Goal: Information Seeking & Learning: Check status

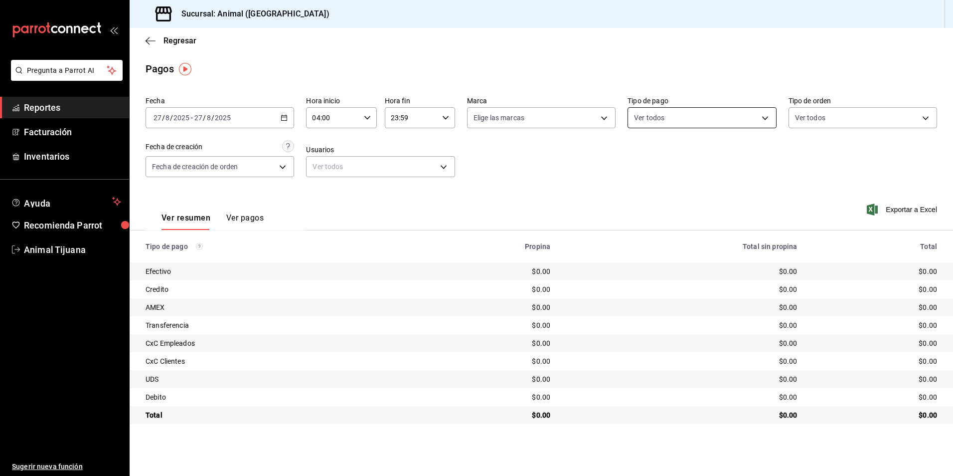
click at [649, 119] on body "Pregunta a Parrot AI Reportes Facturación Inventarios Ayuda Recomienda Parrot A…" at bounding box center [476, 238] width 953 height 476
click at [644, 147] on div "Ver todos" at bounding box center [659, 155] width 51 height 21
type input "b84c62b8-b02c-4970-ab2e-e166616419f2,235ce608-f464-428a-9a71-314f665367d1,53567…"
checkbox input "true"
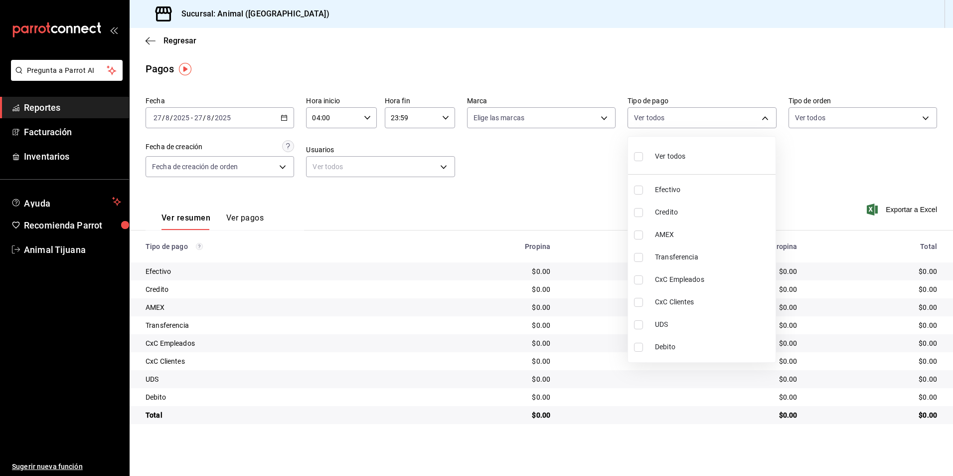
checkbox input "true"
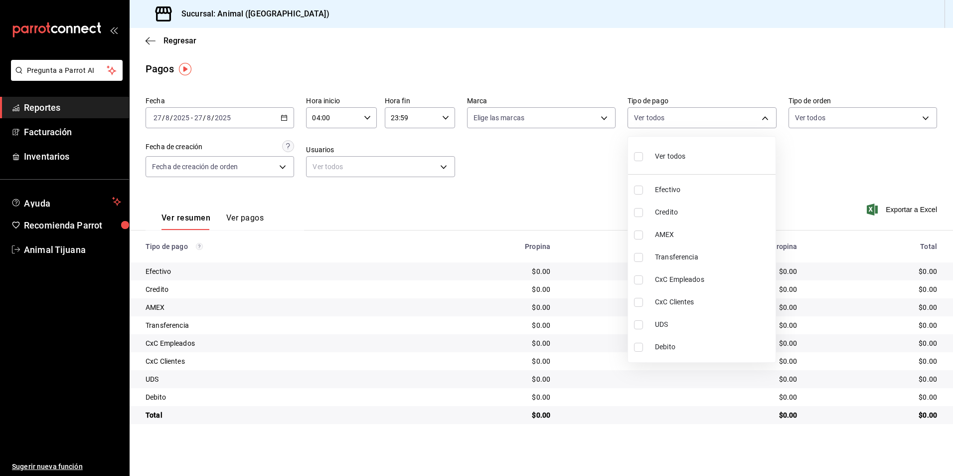
checkbox input "true"
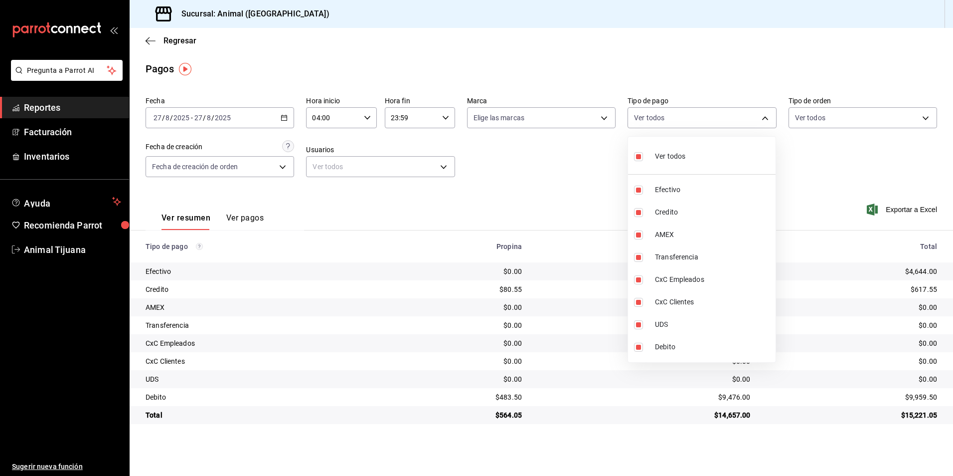
click at [643, 153] on input "checkbox" at bounding box center [638, 156] width 9 height 9
checkbox input "false"
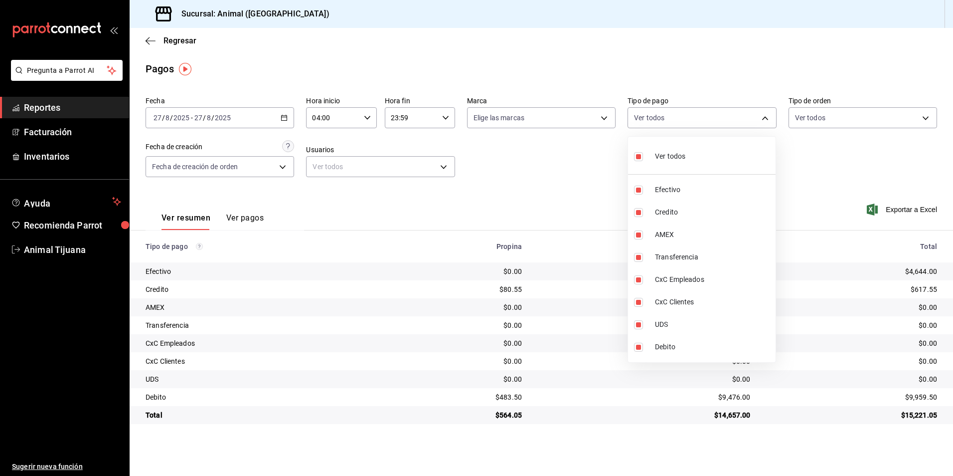
checkbox input "false"
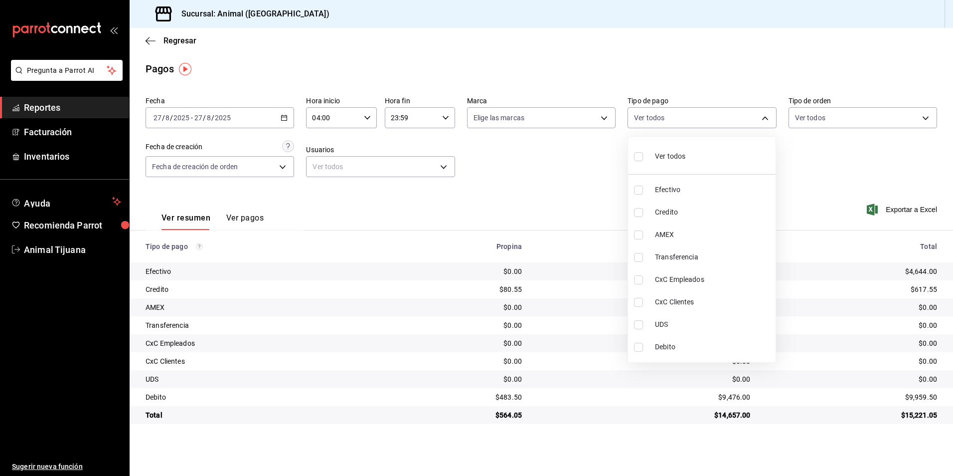
click at [581, 168] on div at bounding box center [476, 238] width 953 height 476
click at [685, 113] on body "Pregunta a Parrot AI Reportes Facturación Inventarios Ayuda Recomienda Parrot A…" at bounding box center [476, 238] width 953 height 476
click at [670, 207] on span "Credito" at bounding box center [713, 212] width 117 height 10
type input "235ce608-f464-428a-9a71-314f665367d1"
checkbox input "true"
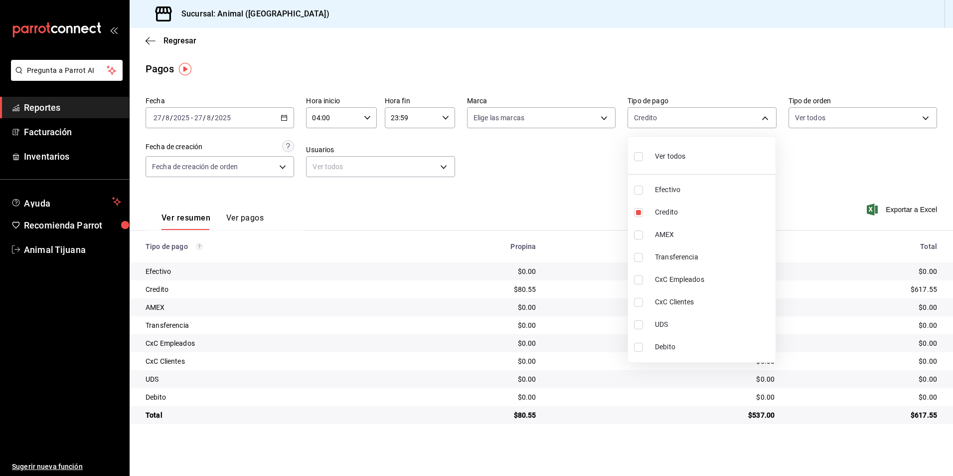
click at [660, 342] on span "Debito" at bounding box center [713, 347] width 117 height 10
type input "235ce608-f464-428a-9a71-314f665367d1,c7b29183-a811-4137-9cfa-21a61cd2bc4a"
checkbox input "true"
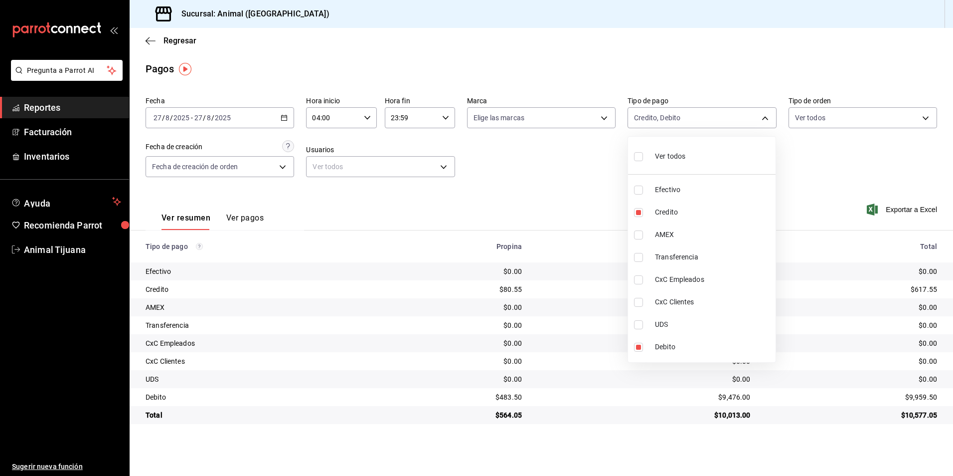
click at [667, 161] on span "Ver todos" at bounding box center [670, 156] width 30 height 10
type input "b84c62b8-b02c-4970-ab2e-e166616419f2,235ce608-f464-428a-9a71-314f665367d1,53567…"
checkbox input "true"
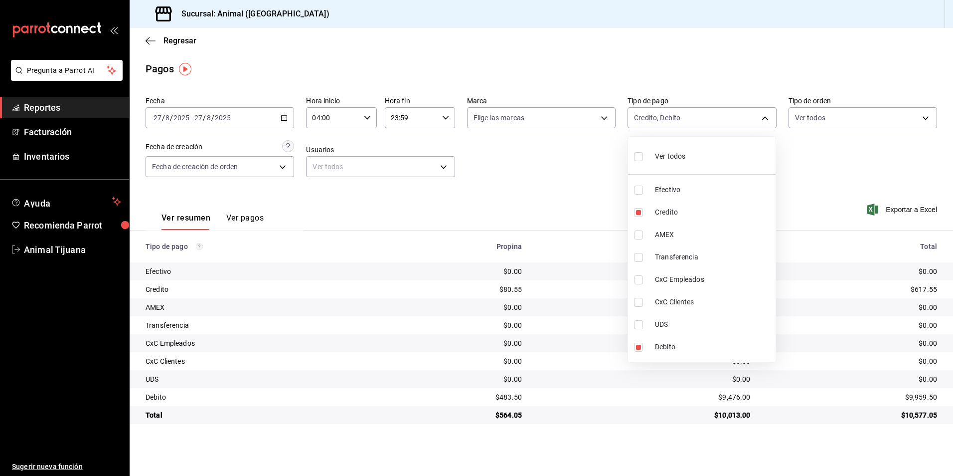
checkbox input "true"
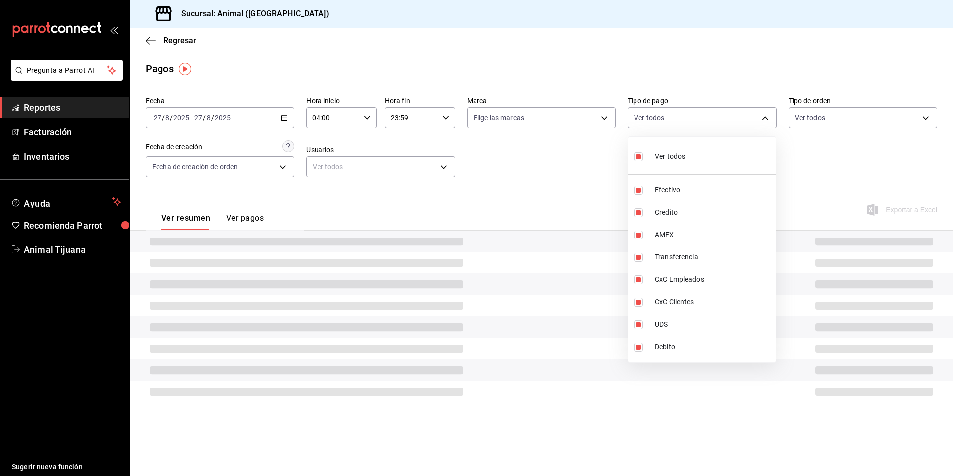
click at [663, 161] on span "Ver todos" at bounding box center [670, 156] width 30 height 10
checkbox input "false"
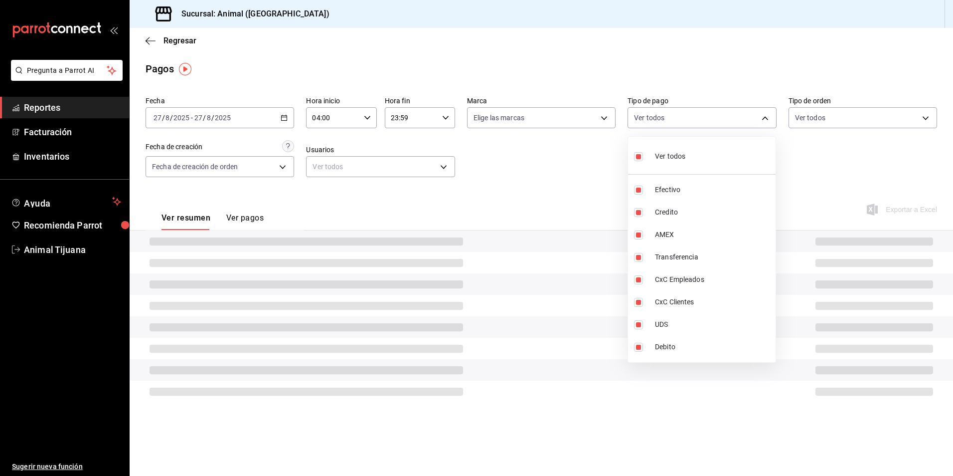
checkbox input "false"
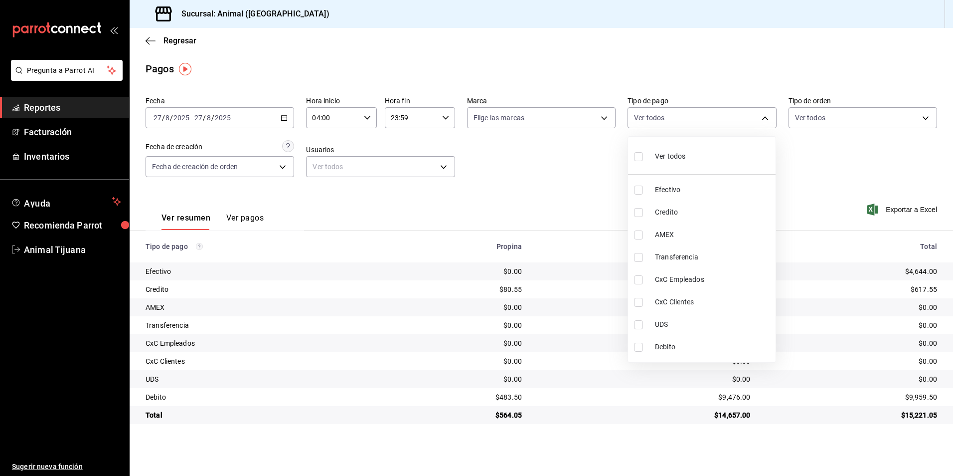
click at [728, 155] on li "Ver todos" at bounding box center [702, 155] width 148 height 29
type input "b84c62b8-b02c-4970-ab2e-e166616419f2,235ce608-f464-428a-9a71-314f665367d1,53567…"
checkbox input "true"
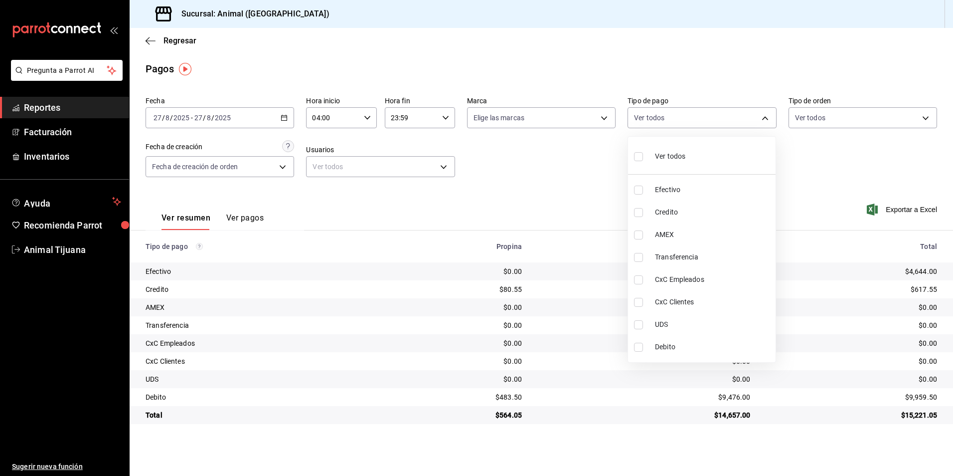
checkbox input "true"
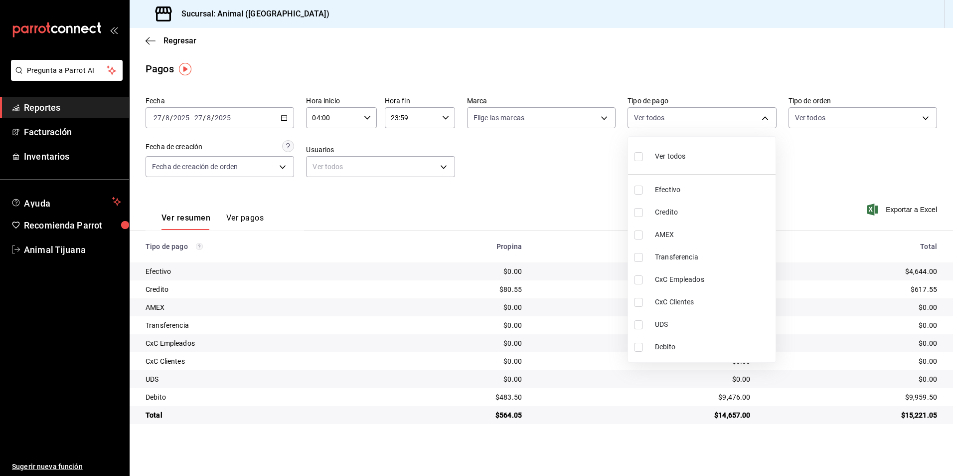
checkbox input "true"
click at [728, 155] on li "Ver todos" at bounding box center [702, 155] width 148 height 29
checkbox input "false"
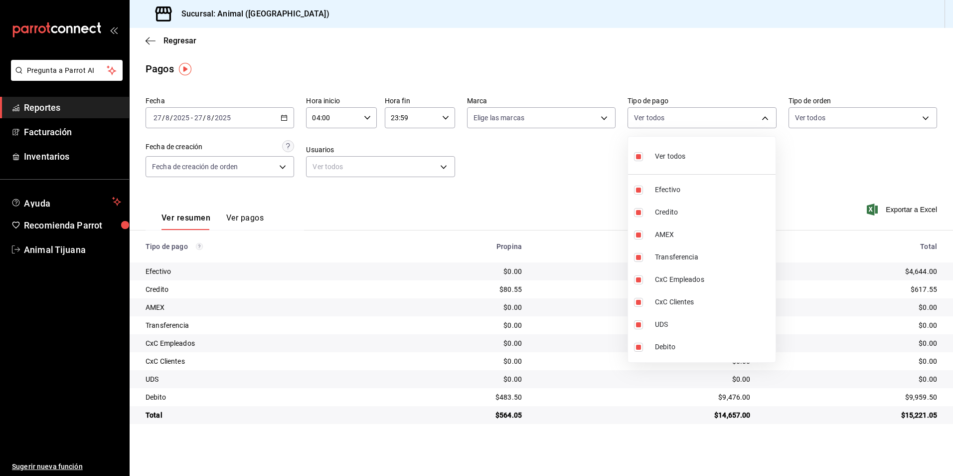
checkbox input "false"
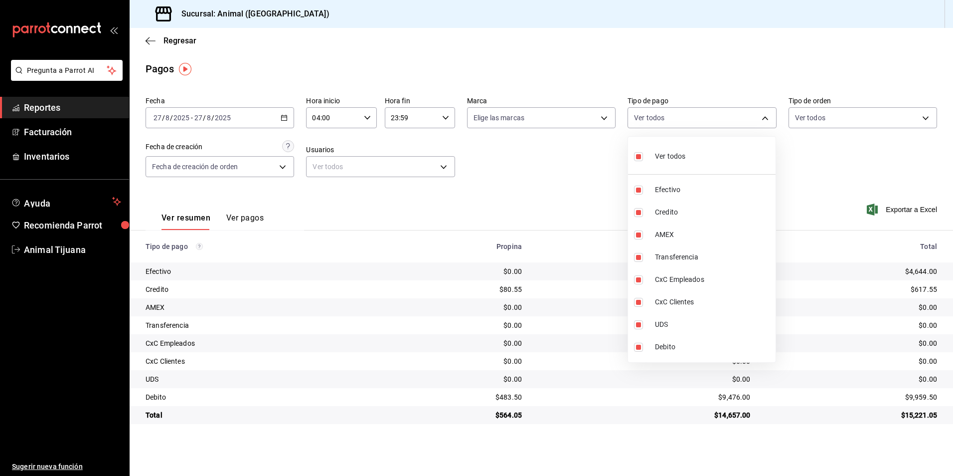
checkbox input "false"
click at [707, 156] on li "Ver todos" at bounding box center [702, 155] width 148 height 29
type input "b84c62b8-b02c-4970-ab2e-e166616419f2,235ce608-f464-428a-9a71-314f665367d1,53567…"
checkbox input "true"
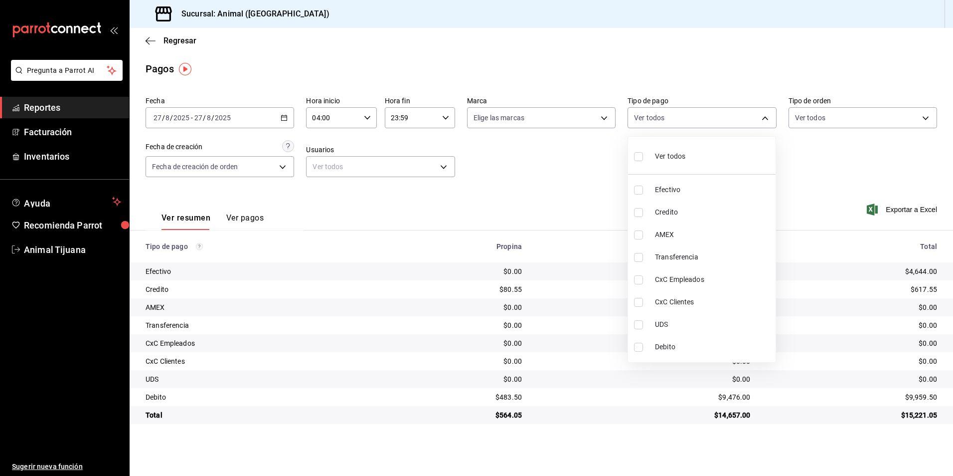
checkbox input "true"
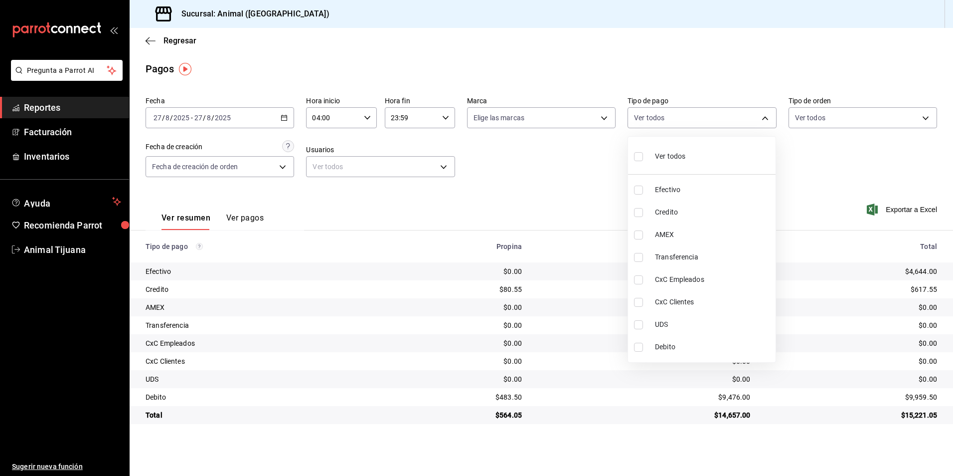
checkbox input "true"
click at [707, 156] on li "Ver todos" at bounding box center [702, 155] width 148 height 29
checkbox input "false"
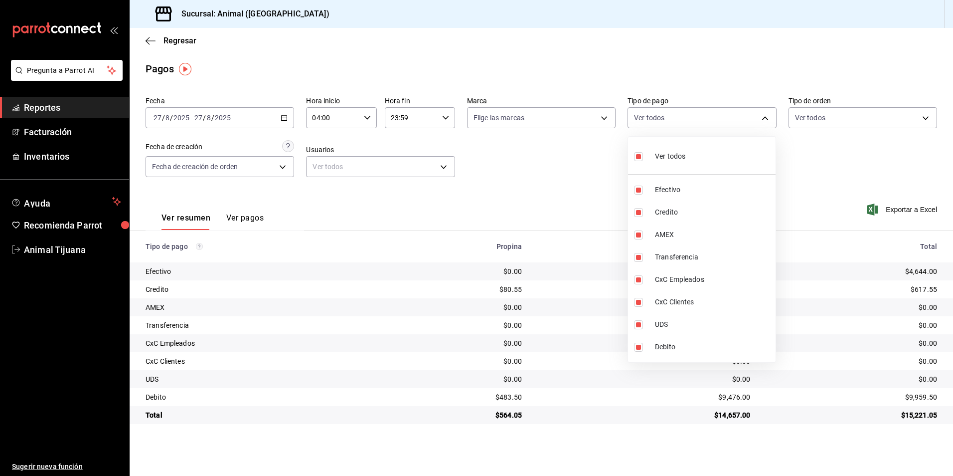
checkbox input "false"
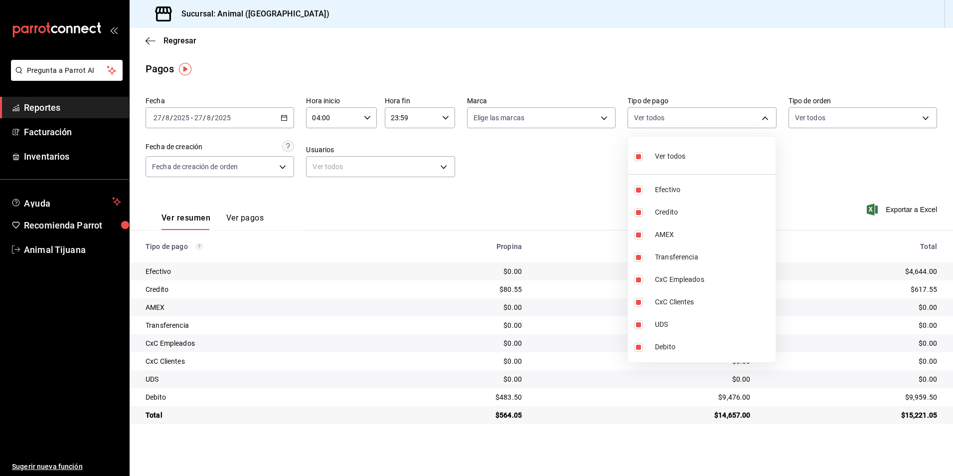
checkbox input "false"
click at [711, 164] on li "Ver todos" at bounding box center [702, 155] width 148 height 29
type input "b84c62b8-b02c-4970-ab2e-e166616419f2,235ce608-f464-428a-9a71-314f665367d1,53567…"
checkbox input "true"
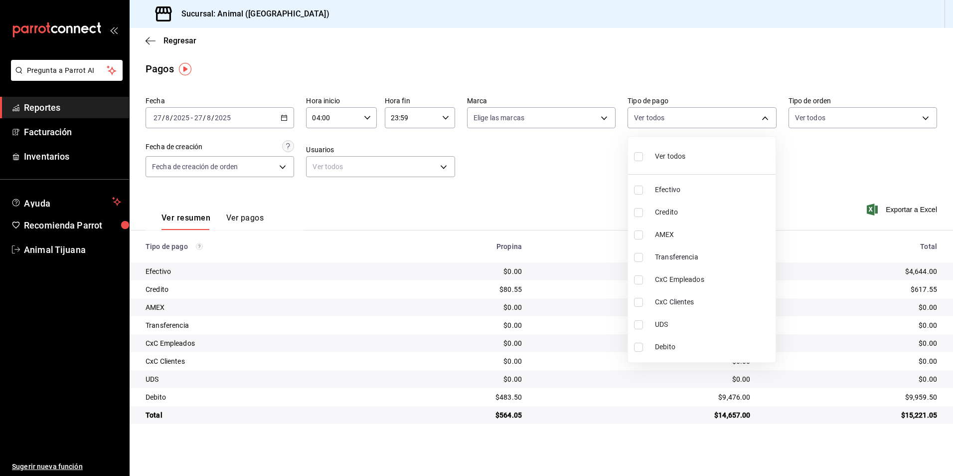
checkbox input "true"
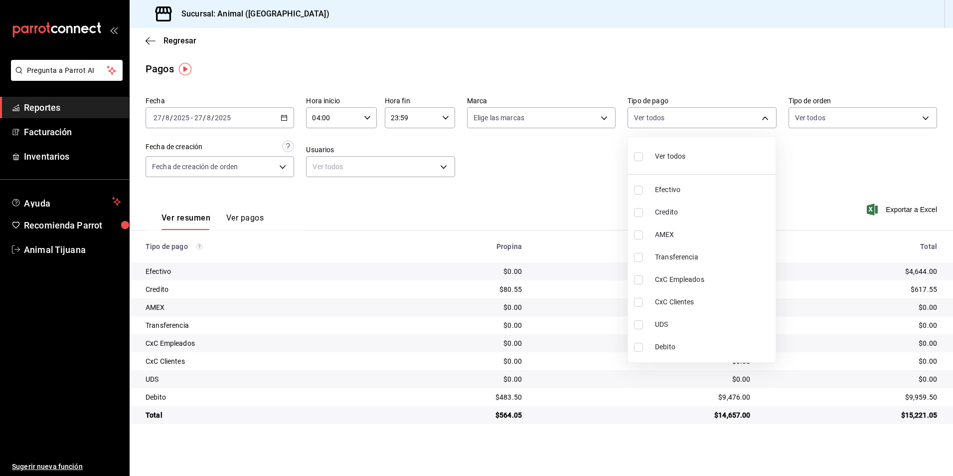
checkbox input "true"
click at [711, 164] on li "Ver todos" at bounding box center [702, 155] width 148 height 29
checkbox input "false"
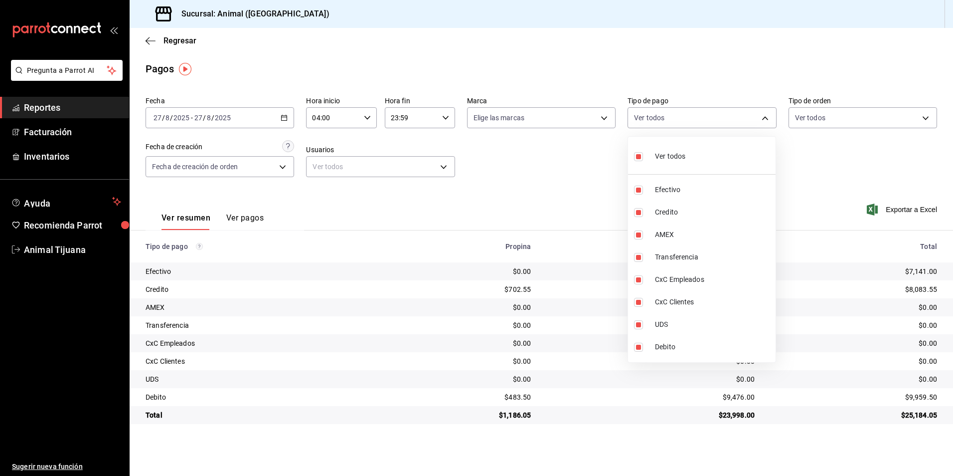
checkbox input "false"
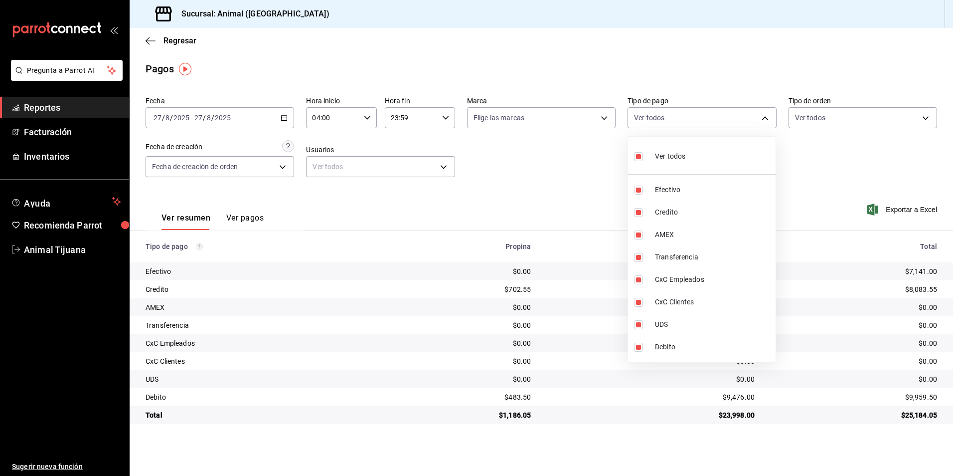
checkbox input "false"
click at [697, 214] on span "Credito" at bounding box center [713, 212] width 117 height 10
type input "235ce608-f464-428a-9a71-314f665367d1"
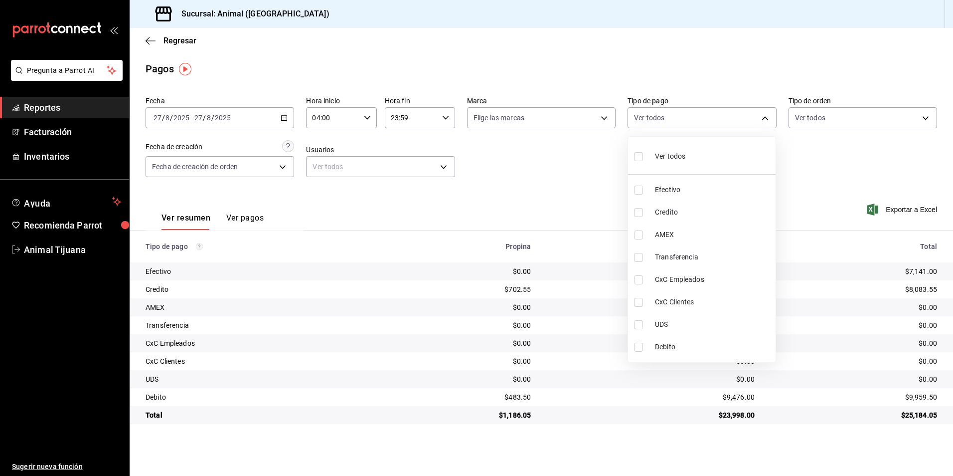
checkbox input "true"
click at [674, 346] on span "Debito" at bounding box center [713, 347] width 117 height 10
type input "235ce608-f464-428a-9a71-314f665367d1,c7b29183-a811-4137-9cfa-21a61cd2bc4a"
checkbox input "true"
click at [698, 165] on li "Ver todos" at bounding box center [702, 155] width 148 height 29
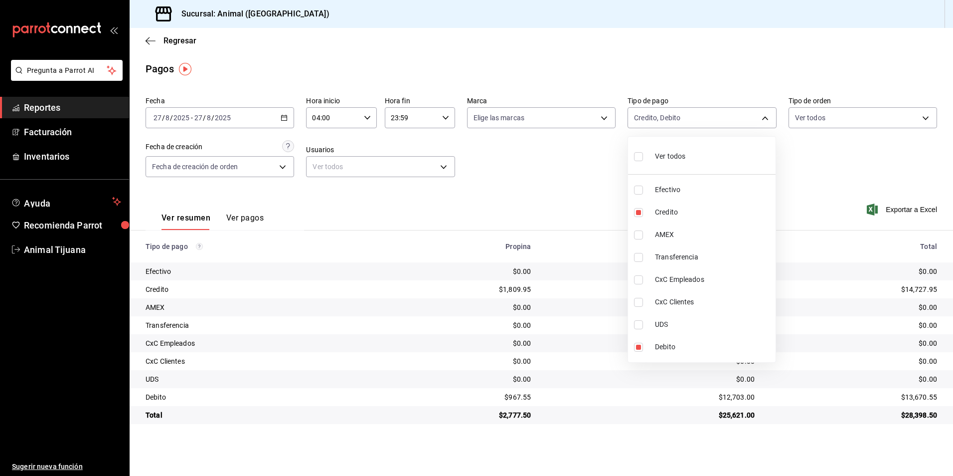
type input "b84c62b8-b02c-4970-ab2e-e166616419f2,235ce608-f464-428a-9a71-314f665367d1,53567…"
checkbox input "true"
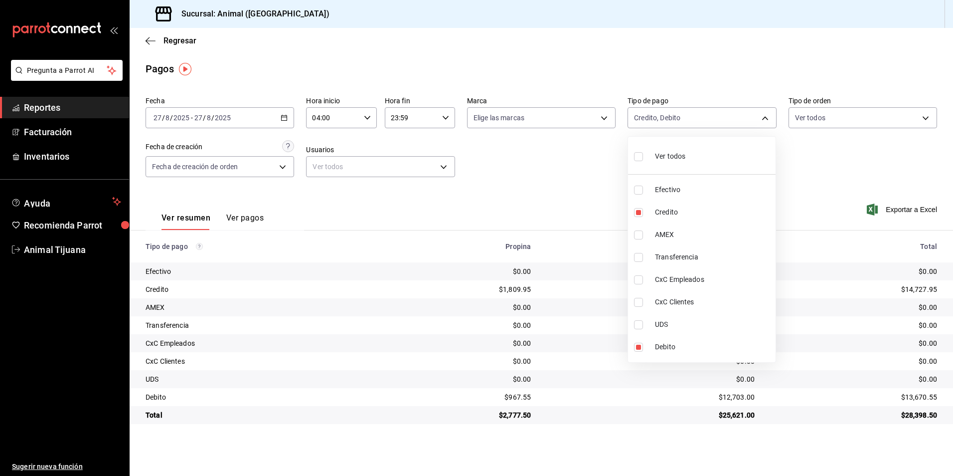
checkbox input "true"
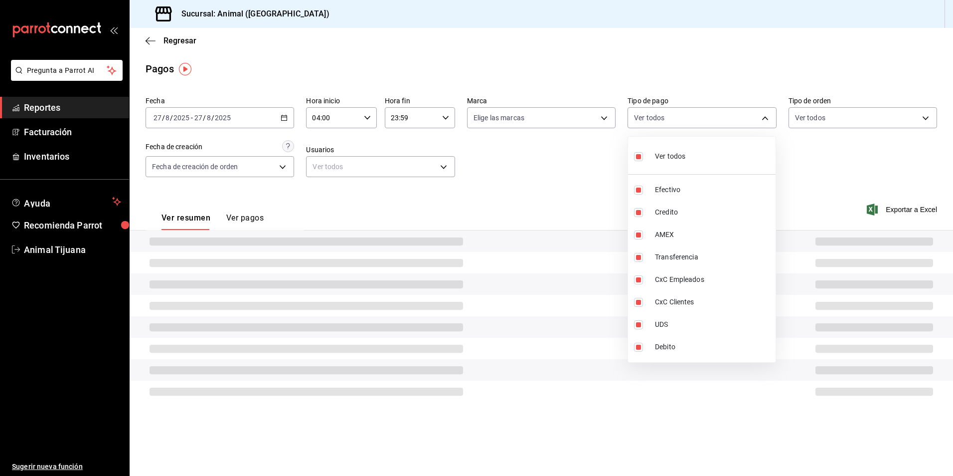
click at [698, 165] on li "Ver todos" at bounding box center [702, 155] width 148 height 29
checkbox input "false"
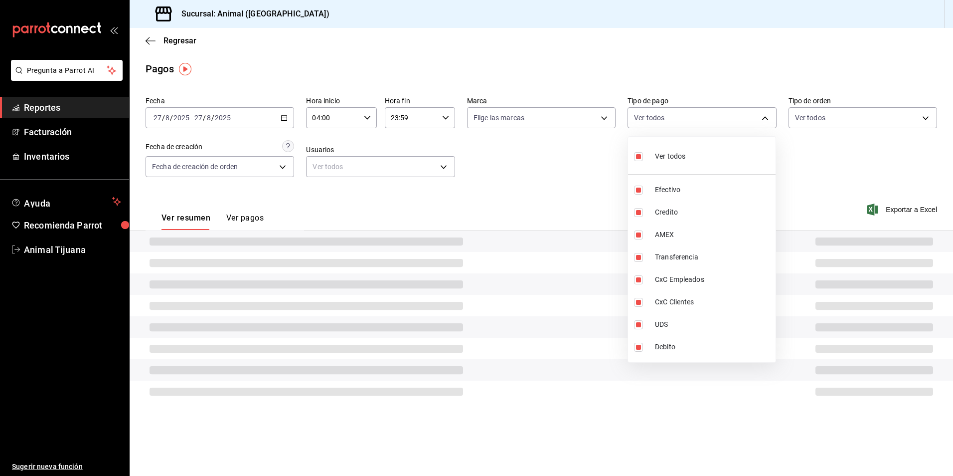
checkbox input "false"
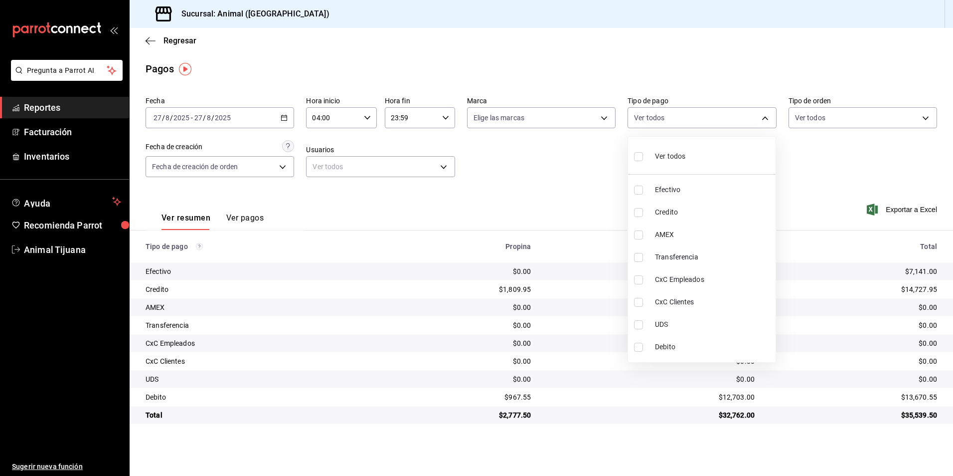
click at [673, 204] on li "Credito" at bounding box center [702, 212] width 148 height 22
type input "235ce608-f464-428a-9a71-314f665367d1"
checkbox input "true"
click at [671, 342] on span "Debito" at bounding box center [713, 347] width 117 height 10
type input "235ce608-f464-428a-9a71-314f665367d1,c7b29183-a811-4137-9cfa-21a61cd2bc4a"
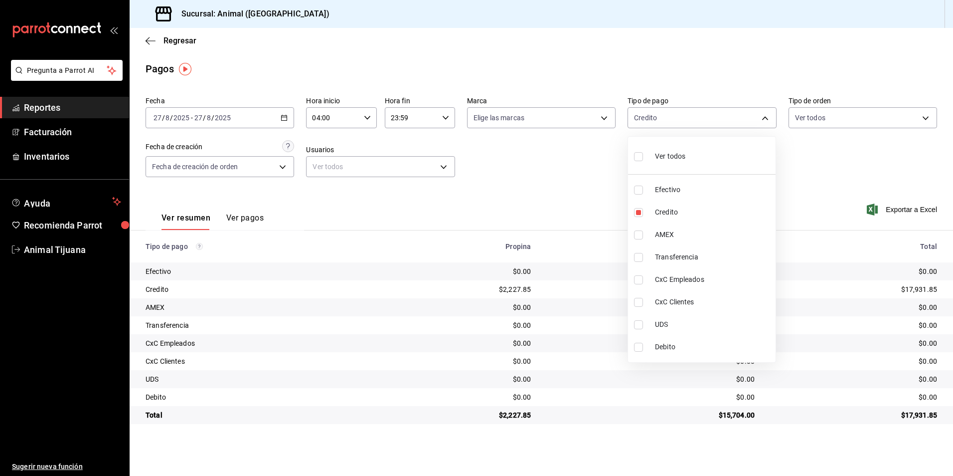
checkbox input "true"
click at [696, 154] on li "Ver todos" at bounding box center [702, 155] width 148 height 29
type input "b84c62b8-b02c-4970-ab2e-e166616419f2,235ce608-f464-428a-9a71-314f665367d1,53567…"
checkbox input "true"
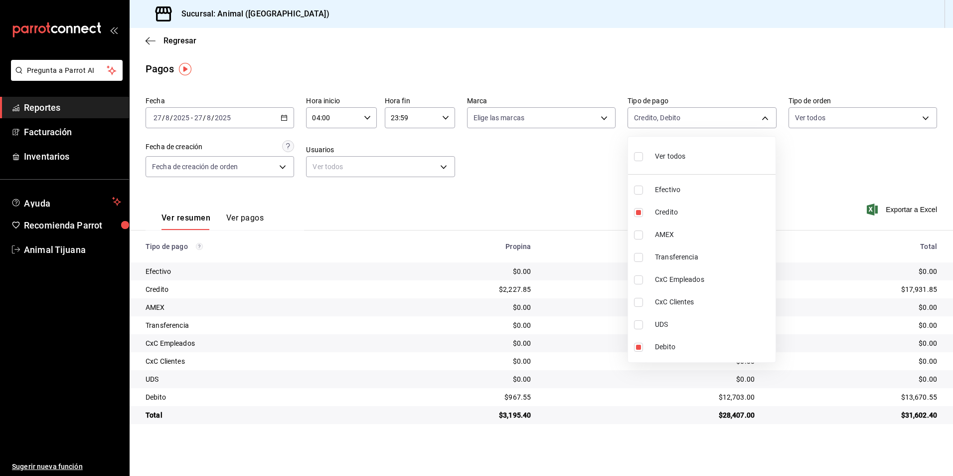
checkbox input "true"
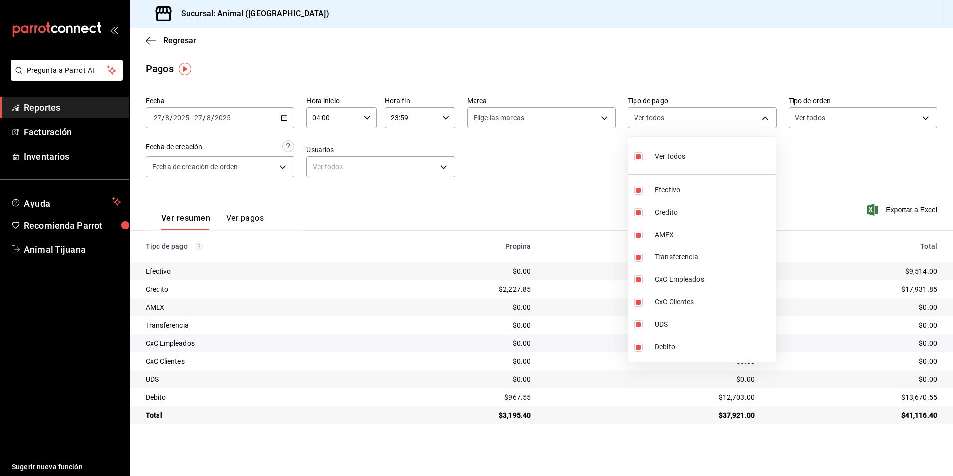
click at [696, 155] on li "Ver todos" at bounding box center [702, 155] width 148 height 29
checkbox input "false"
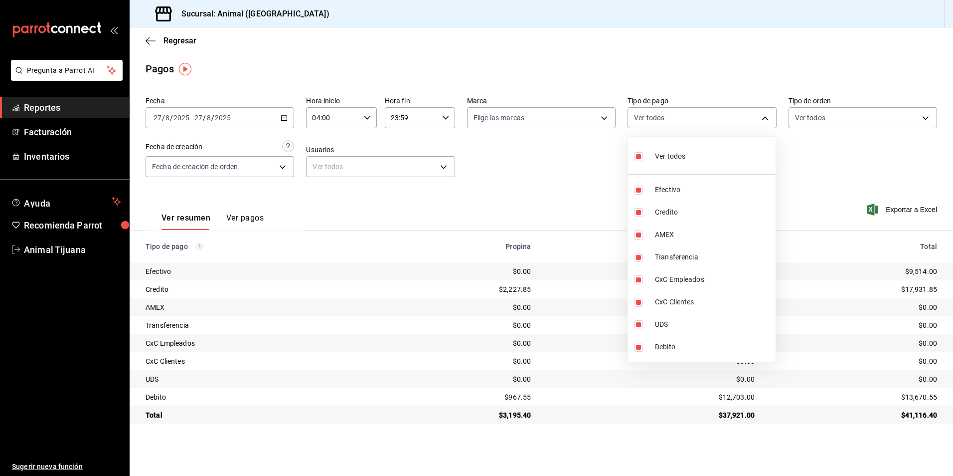
checkbox input "false"
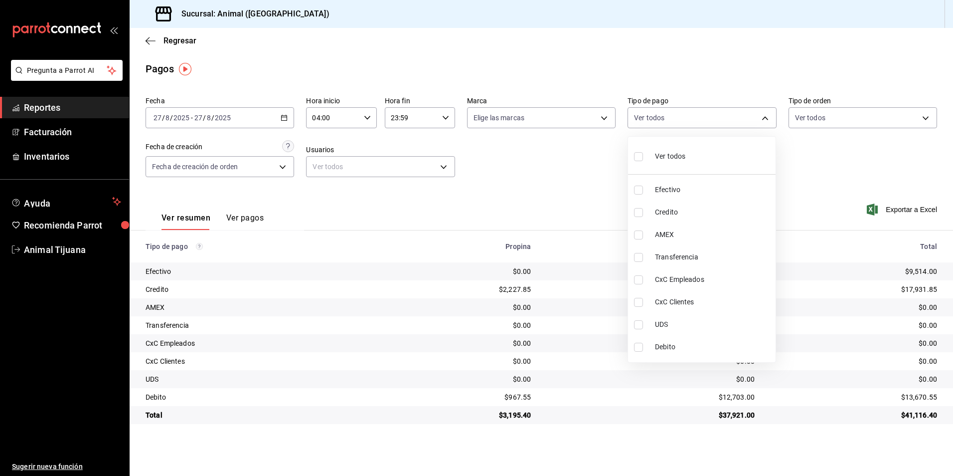
click at [646, 211] on label at bounding box center [640, 212] width 13 height 9
click at [643, 211] on input "checkbox" at bounding box center [638, 212] width 9 height 9
checkbox input "false"
click at [686, 217] on li "Credito" at bounding box center [702, 212] width 148 height 22
type input "235ce608-f464-428a-9a71-314f665367d1"
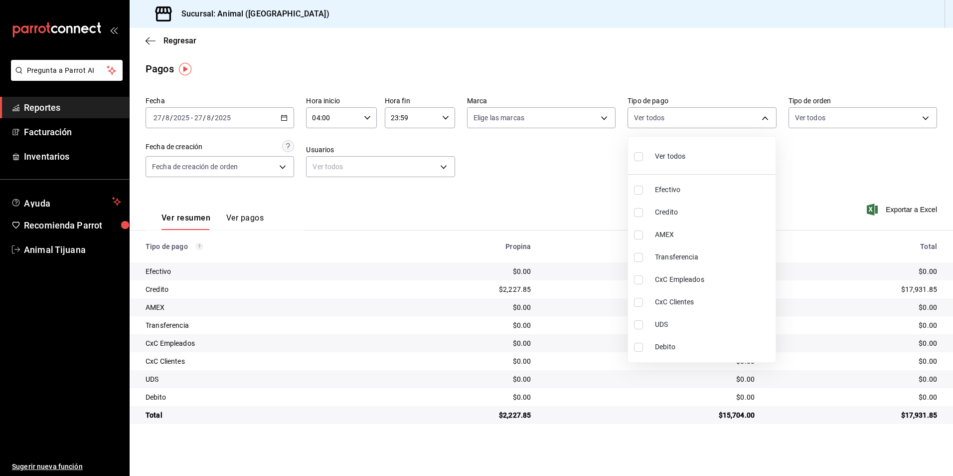
checkbox input "true"
click at [672, 338] on li "Debito" at bounding box center [702, 347] width 148 height 22
type input "235ce608-f464-428a-9a71-314f665367d1,c7b29183-a811-4137-9cfa-21a61cd2bc4a"
checkbox input "true"
click at [675, 162] on div "Ver todos" at bounding box center [659, 155] width 51 height 21
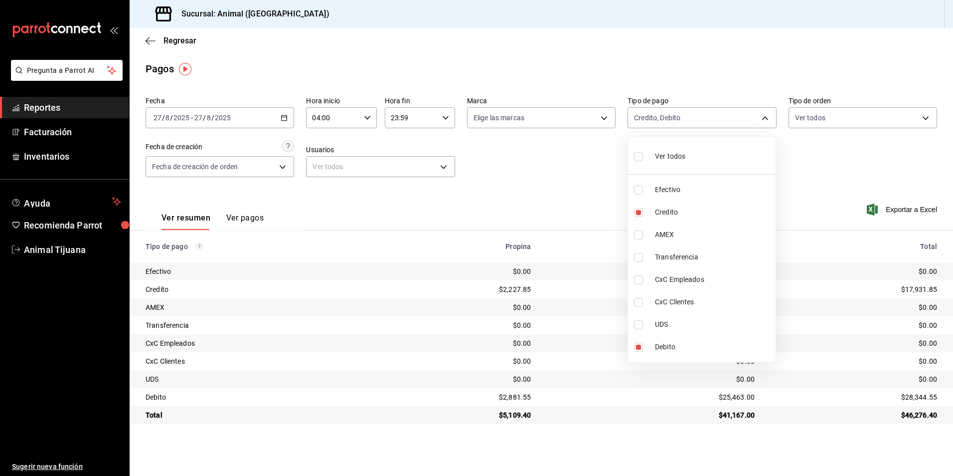
type input "b84c62b8-b02c-4970-ab2e-e166616419f2,235ce608-f464-428a-9a71-314f665367d1,53567…"
checkbox input "true"
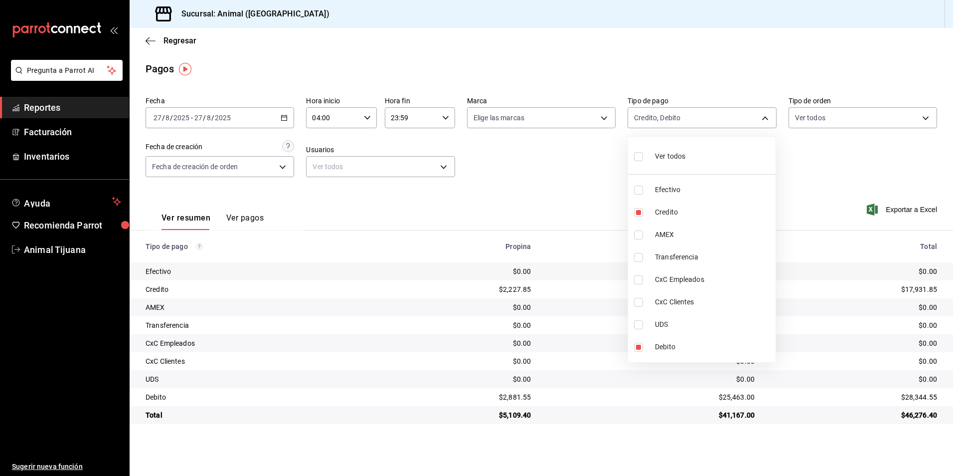
checkbox input "true"
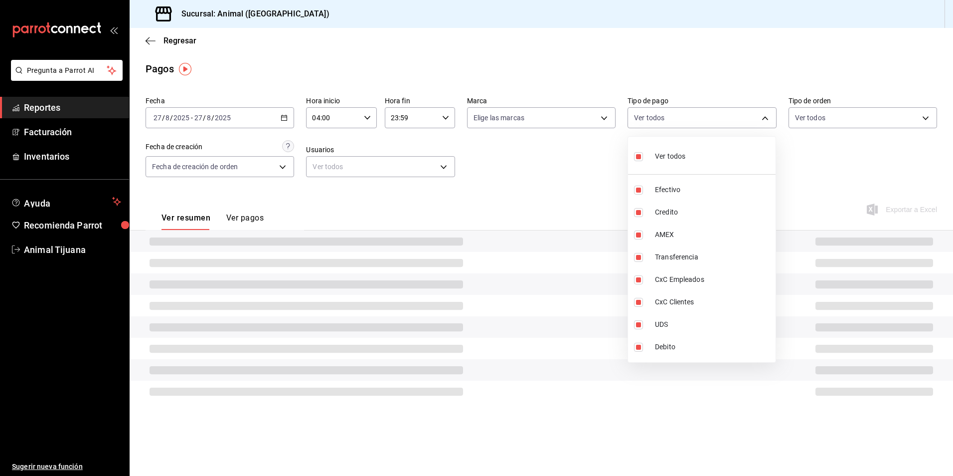
click at [675, 162] on div "Ver todos" at bounding box center [659, 155] width 51 height 21
checkbox input "false"
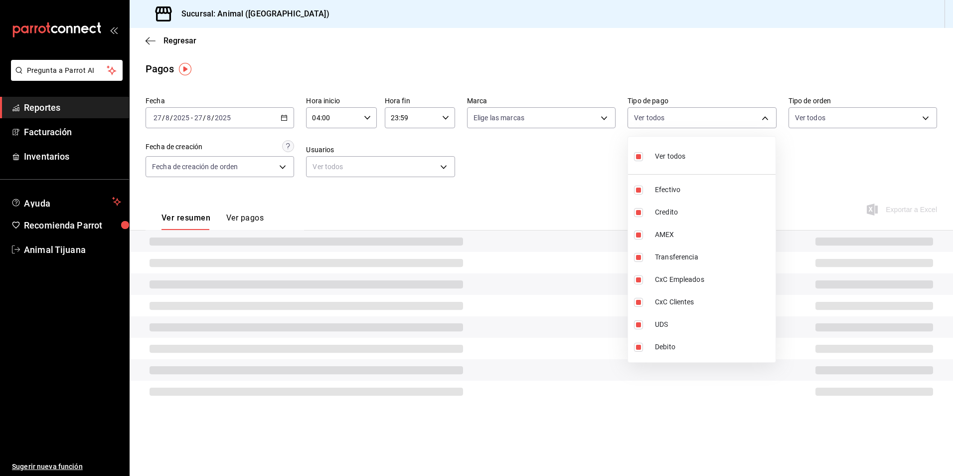
checkbox input "false"
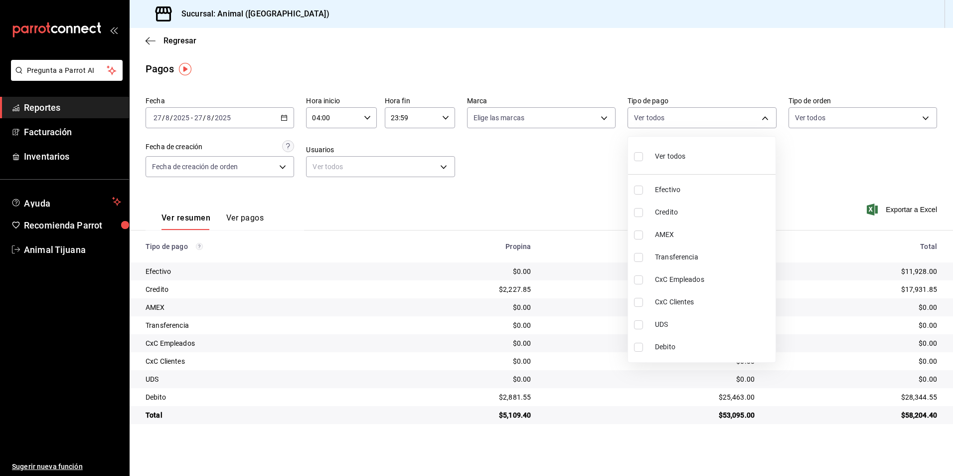
click at [184, 33] on div at bounding box center [476, 238] width 953 height 476
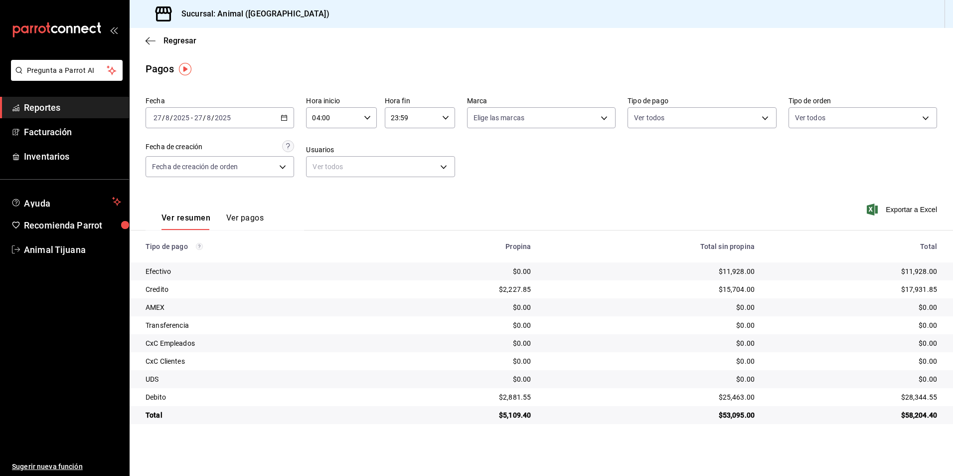
click at [183, 51] on div "Regresar" at bounding box center [542, 40] width 824 height 25
click at [184, 43] on span "Regresar" at bounding box center [180, 40] width 33 height 9
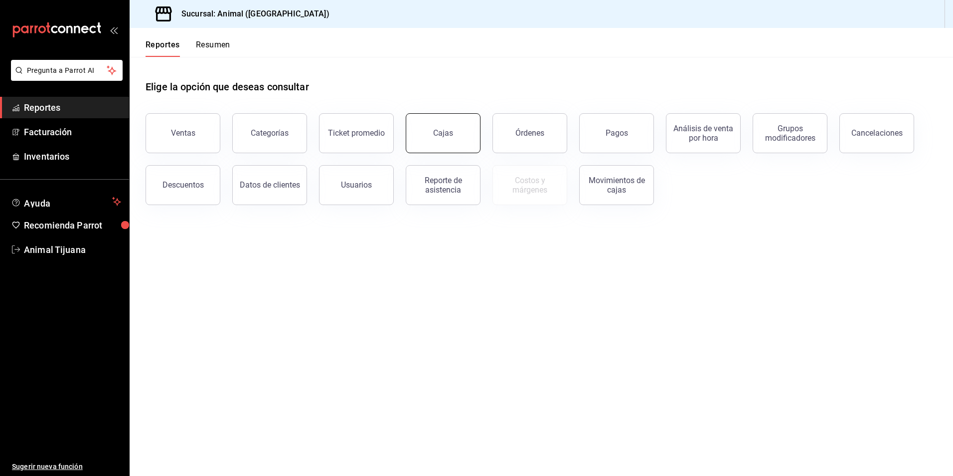
click at [452, 133] on div "Cajas" at bounding box center [443, 132] width 20 height 9
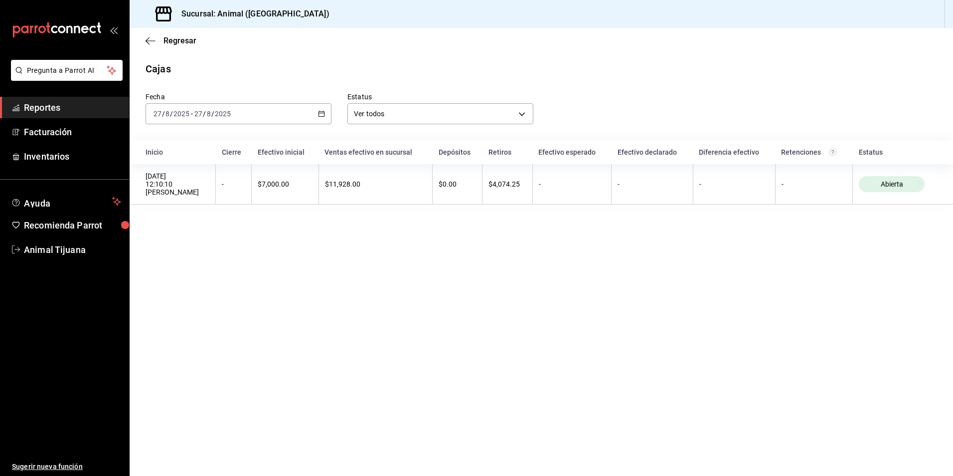
click at [343, 240] on main "Regresar Cajas Fecha [DATE] [DATE] - [DATE] [DATE] Estatus Ver todos ALL Inicio…" at bounding box center [542, 252] width 824 height 448
click at [185, 42] on span "Regresar" at bounding box center [180, 40] width 33 height 9
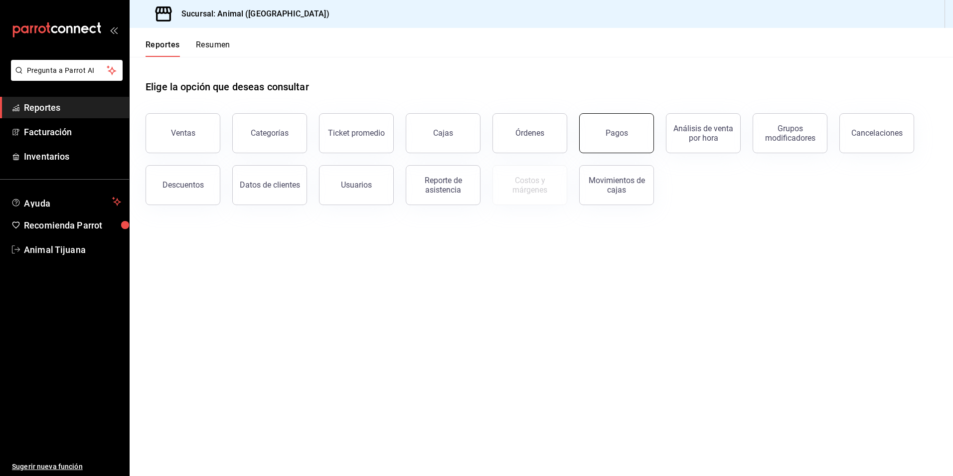
click at [629, 137] on button "Pagos" at bounding box center [616, 133] width 75 height 40
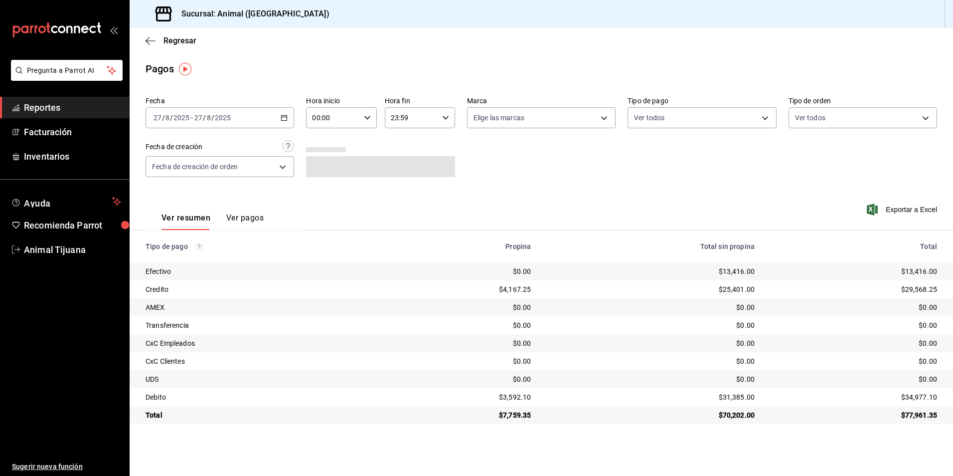
click at [285, 116] on icon "button" at bounding box center [284, 117] width 7 height 7
click at [206, 148] on span "Hoy" at bounding box center [192, 148] width 77 height 10
click at [371, 113] on div "00:00 Hora inicio" at bounding box center [341, 117] width 70 height 21
click at [326, 183] on button "04" at bounding box center [323, 189] width 31 height 20
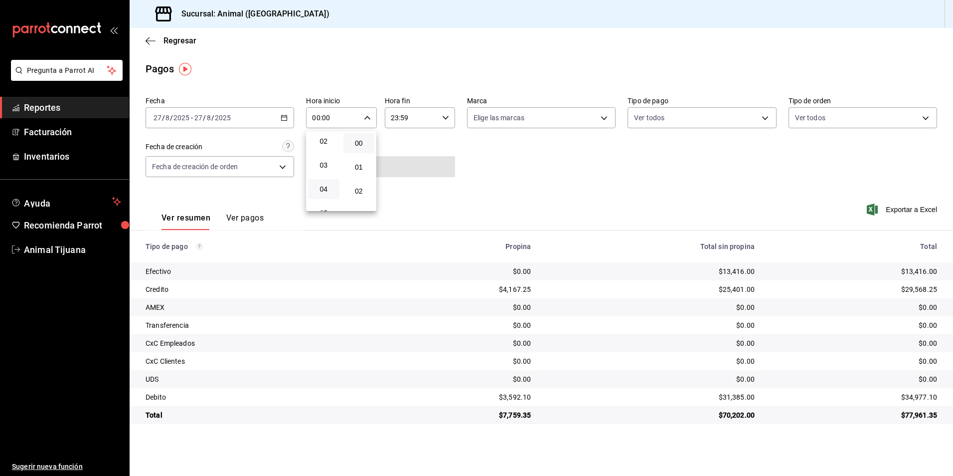
type input "04:00"
click at [542, 183] on div at bounding box center [476, 238] width 953 height 476
click at [528, 9] on div "Sucursal: Animal ([GEOGRAPHIC_DATA])" at bounding box center [542, 14] width 824 height 28
drag, startPoint x: 528, startPoint y: 9, endPoint x: 680, endPoint y: -27, distance: 156.5
click at [680, 0] on html "Pregunta a Parrot AI Reportes Facturación Inventarios Ayuda Recomienda Parrot A…" at bounding box center [476, 238] width 953 height 476
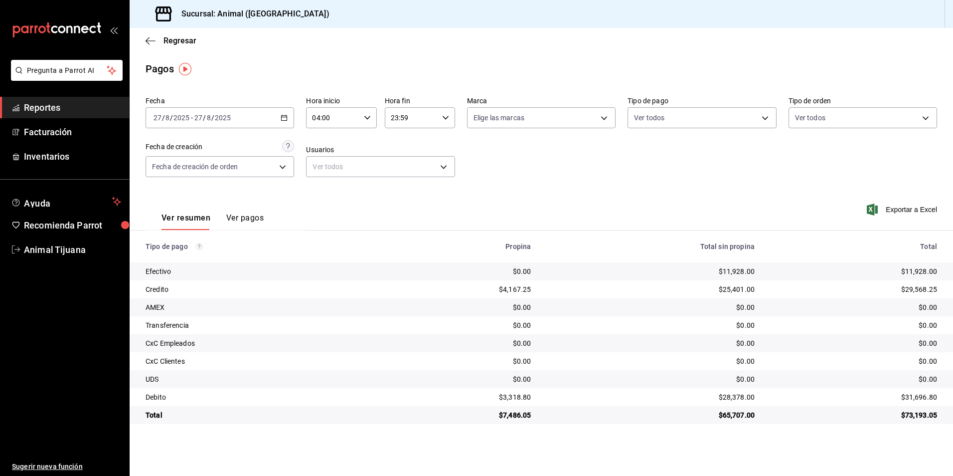
click at [477, 329] on div "$0.00" at bounding box center [463, 325] width 136 height 10
drag, startPoint x: 416, startPoint y: 307, endPoint x: 440, endPoint y: 338, distance: 39.4
click at [440, 338] on tbody "Efectivo $0.00 $11,928.00 $11,928.00 Credito $4,167.25 $25,401.00 $29,568.25 AM…" at bounding box center [542, 343] width 824 height 162
drag, startPoint x: 440, startPoint y: 338, endPoint x: 446, endPoint y: 257, distance: 81.0
click at [446, 257] on th "Propina" at bounding box center [463, 246] width 152 height 32
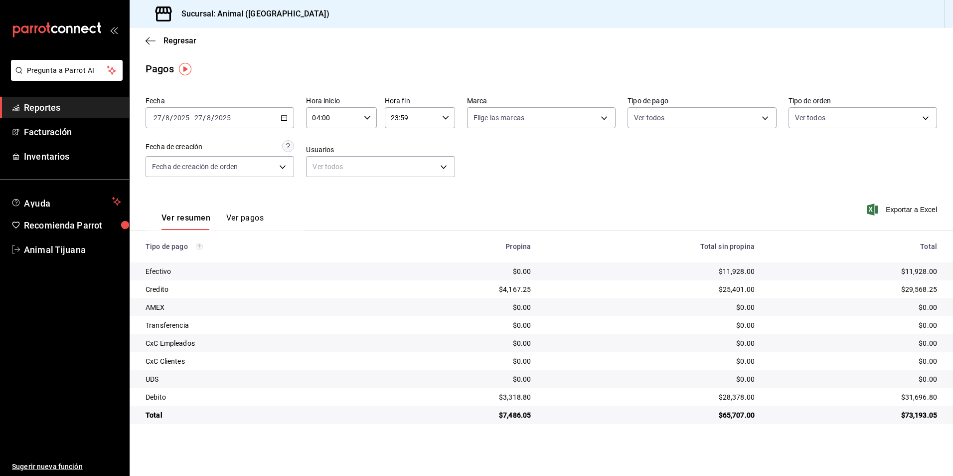
click at [253, 218] on button "Ver pagos" at bounding box center [244, 221] width 37 height 17
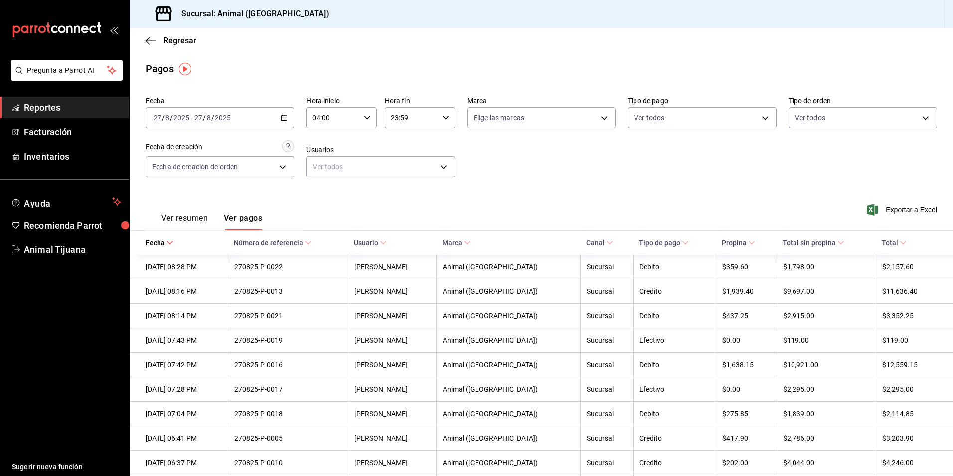
click at [651, 245] on span "Tipo de pago" at bounding box center [664, 243] width 50 height 8
click at [175, 219] on button "Ver resumen" at bounding box center [185, 221] width 46 height 17
